Goal: Find specific page/section: Find specific page/section

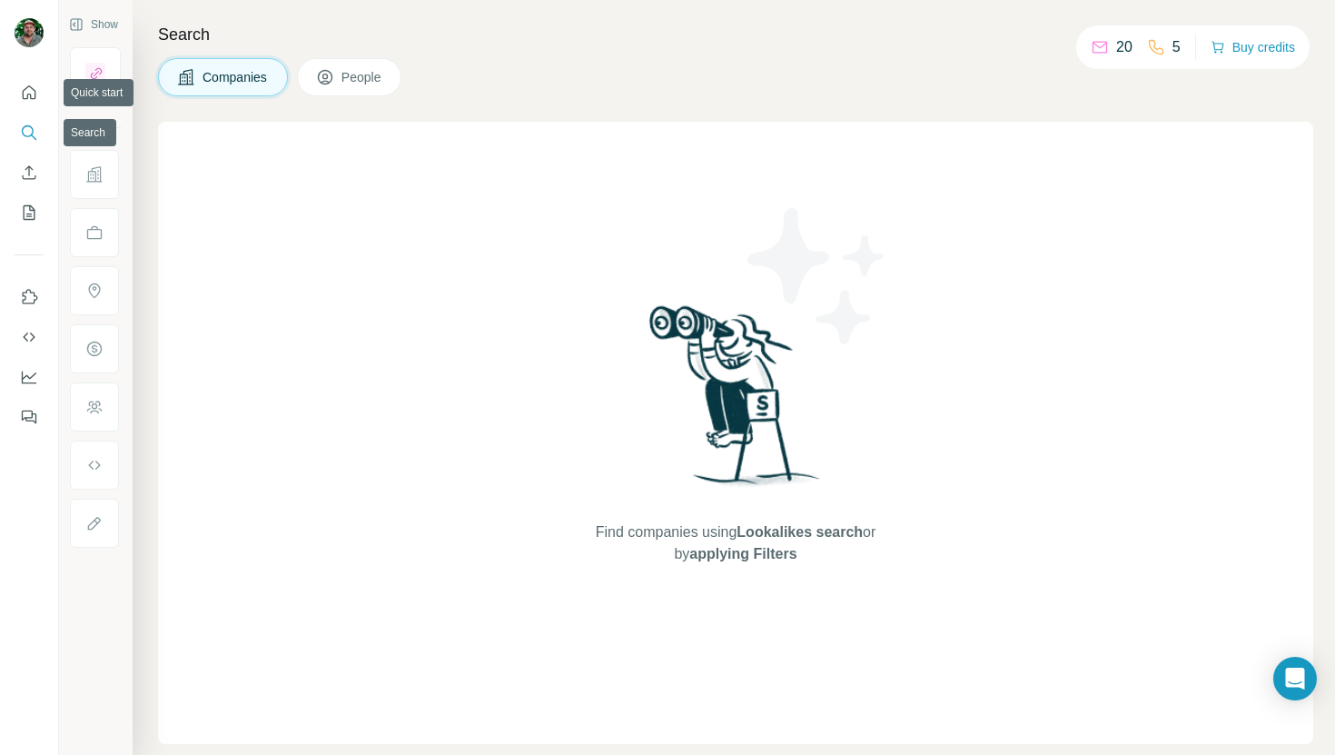
click at [27, 122] on button "Search" at bounding box center [29, 132] width 29 height 33
click at [848, 218] on img at bounding box center [816, 275] width 163 height 163
click at [334, 81] on icon at bounding box center [325, 77] width 18 height 18
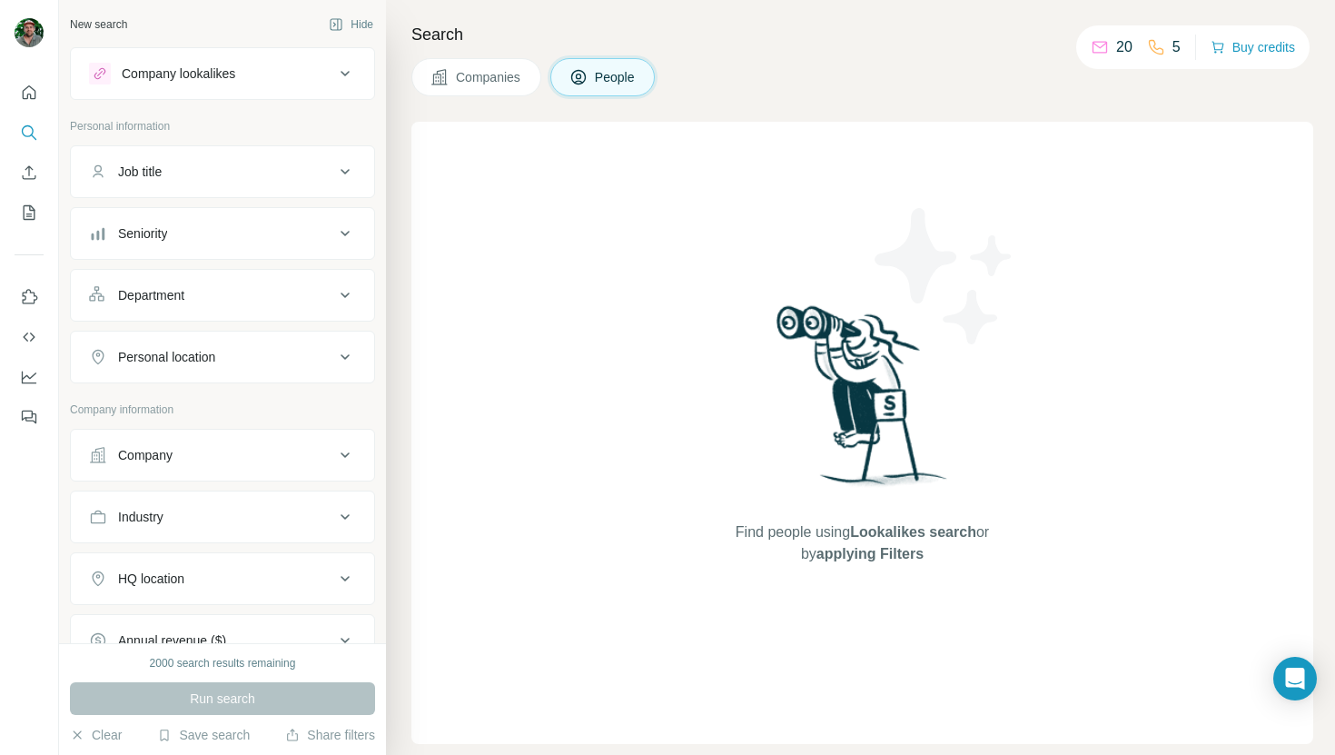
click at [350, 73] on icon at bounding box center [345, 74] width 22 height 22
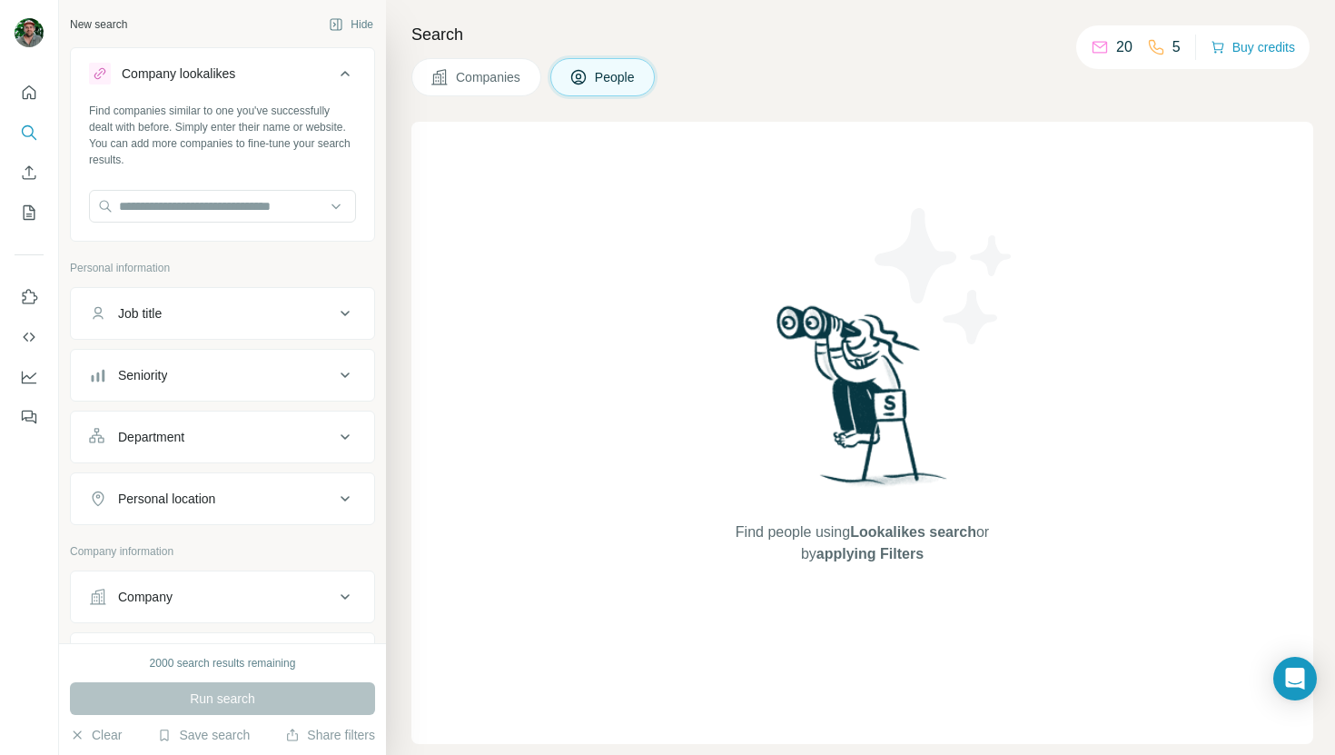
click at [242, 306] on div "Job title" at bounding box center [211, 313] width 245 height 18
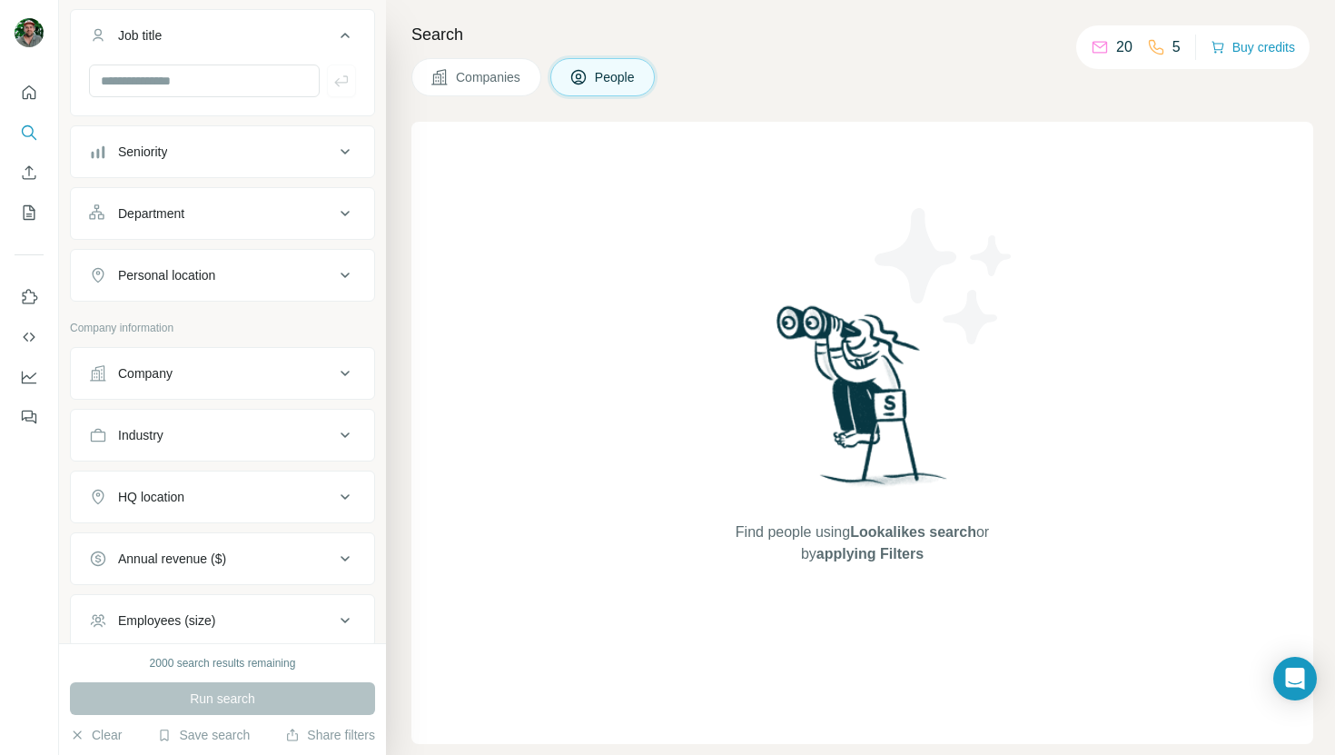
scroll to position [442, 0]
